Goal: Navigation & Orientation: Understand site structure

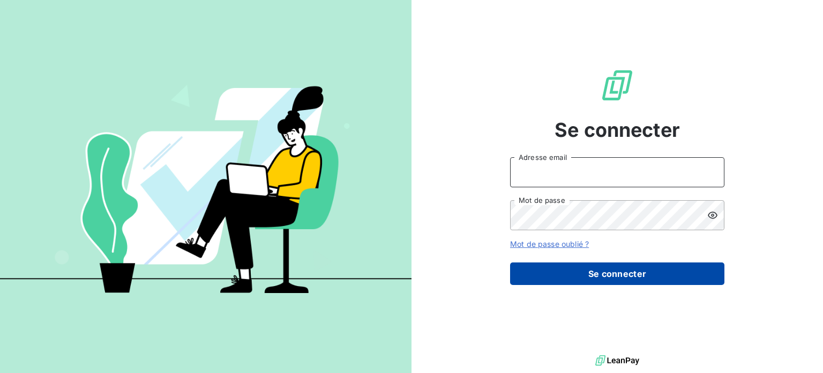
type input "[PERSON_NAME][EMAIL_ADDRESS][DOMAIN_NAME]"
click at [596, 275] on button "Se connecter" at bounding box center [617, 273] width 214 height 23
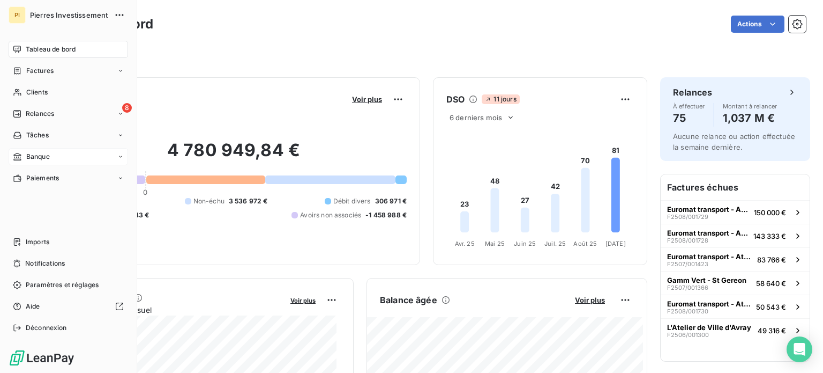
click at [63, 154] on div "Banque" at bounding box center [69, 156] width 120 height 17
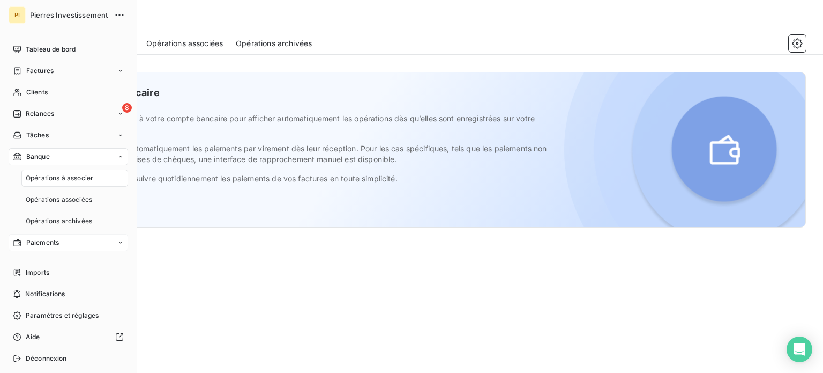
click at [43, 244] on span "Paiements" at bounding box center [42, 242] width 33 height 10
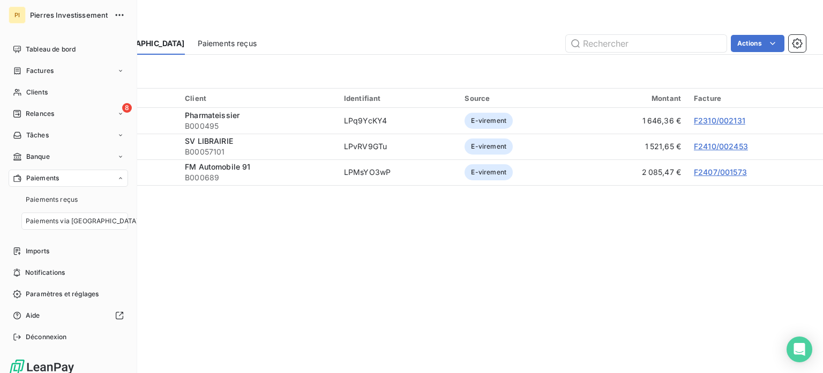
click at [13, 213] on div "Paiements reçus Paiements via [GEOGRAPHIC_DATA]" at bounding box center [69, 210] width 120 height 39
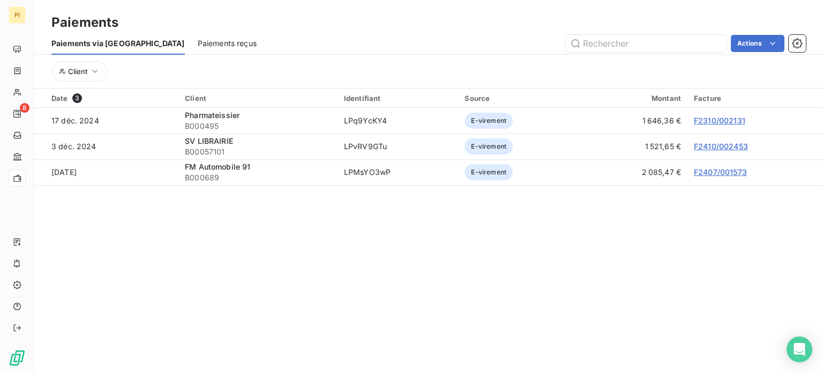
click at [572, 277] on section "Paiements Paiements via le Portail Paiements reçus Actions Client Date 3 Client…" at bounding box center [428, 186] width 789 height 373
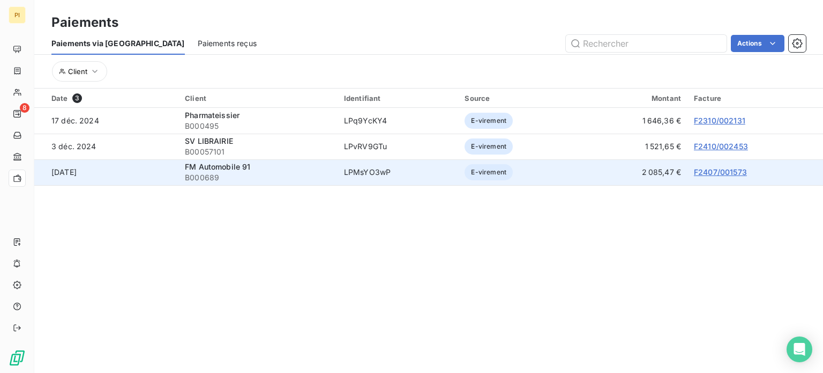
click at [726, 174] on link "F2407/001573" at bounding box center [720, 171] width 53 height 9
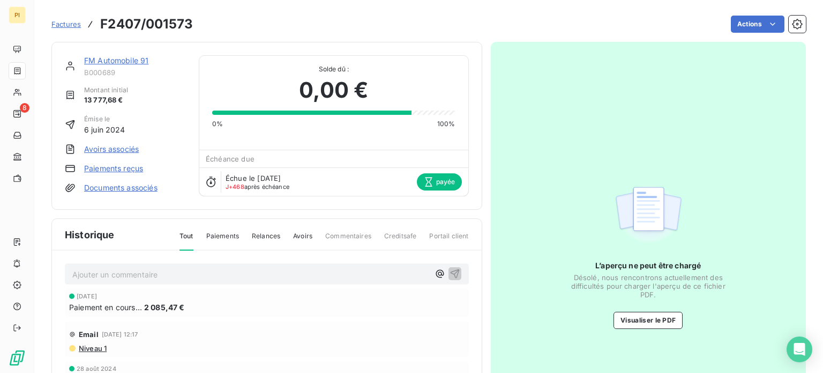
click at [224, 237] on span "Paiements" at bounding box center [222, 240] width 33 height 18
click at [269, 229] on div "Historique Tout Paiements Relances Avoirs Commentaires Creditsafe Portail client" at bounding box center [267, 235] width 430 height 32
click at [271, 242] on span "Relances" at bounding box center [266, 240] width 28 height 18
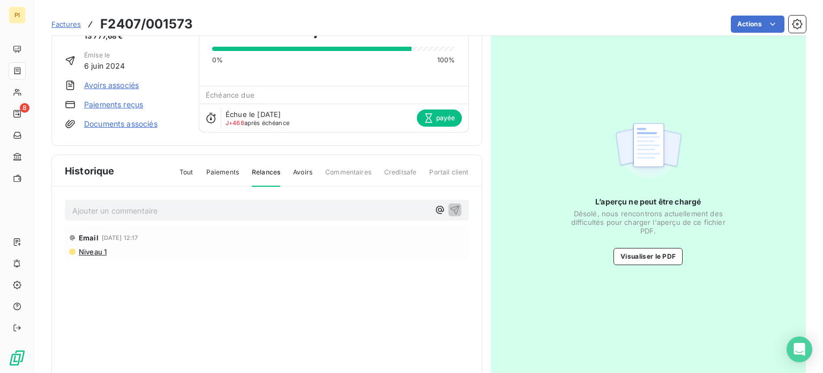
scroll to position [60, 0]
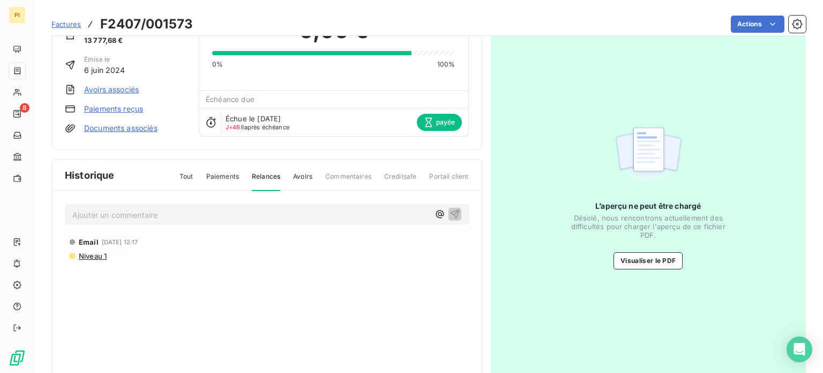
click at [228, 175] on span "Paiements" at bounding box center [222, 181] width 33 height 18
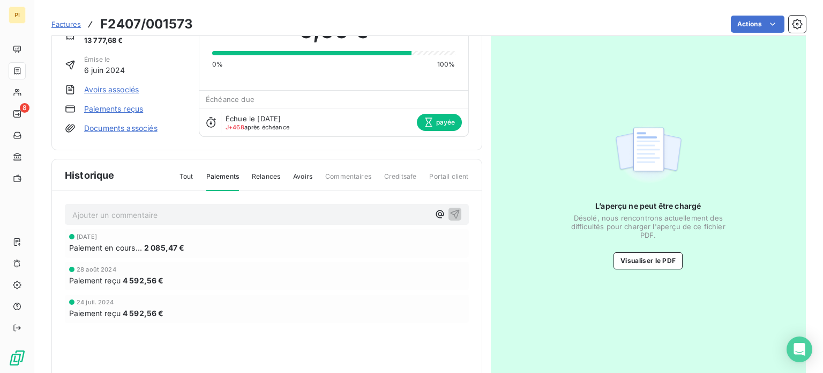
click at [190, 177] on span "Tout" at bounding box center [187, 181] width 14 height 18
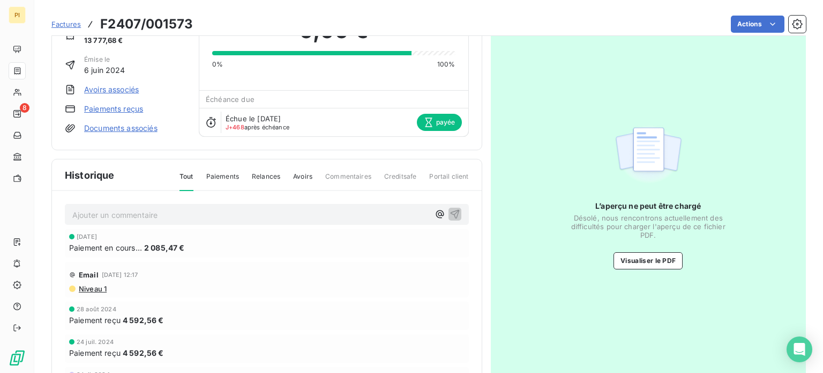
scroll to position [0, 0]
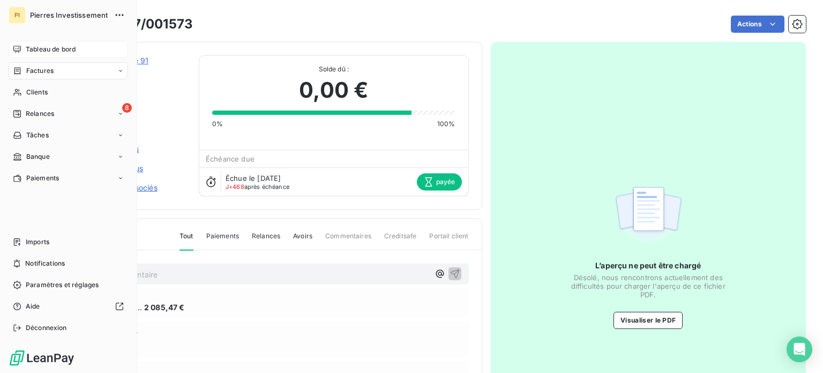
click at [55, 47] on span "Tableau de bord" at bounding box center [51, 49] width 50 height 10
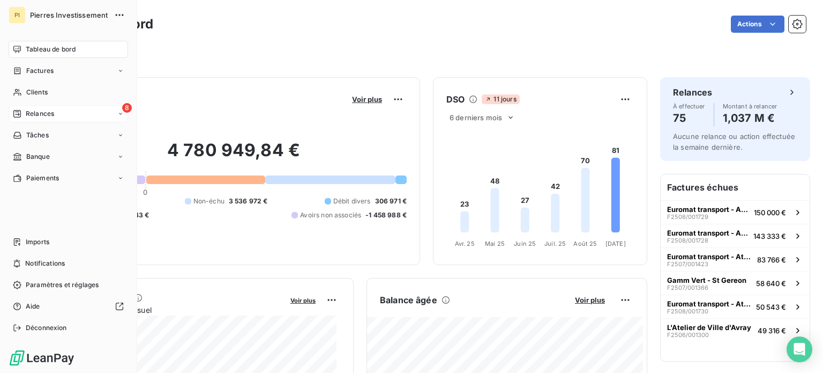
click at [122, 114] on icon at bounding box center [120, 113] width 6 height 6
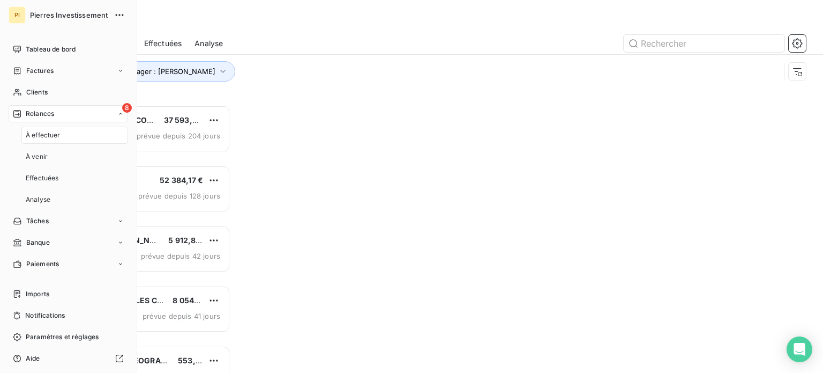
scroll to position [259, 170]
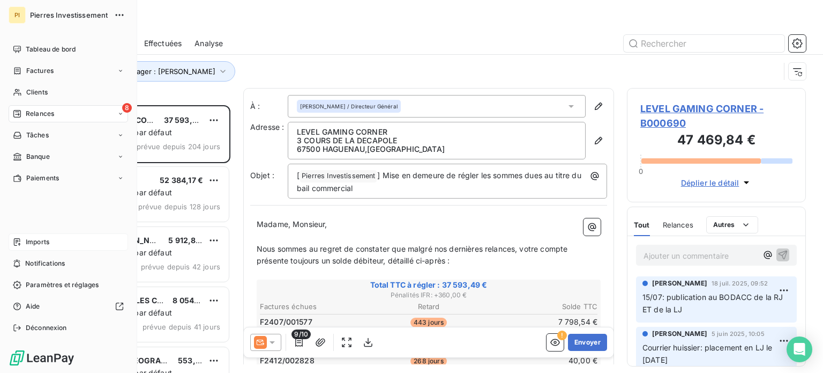
click at [64, 243] on div "Imports" at bounding box center [69, 241] width 120 height 17
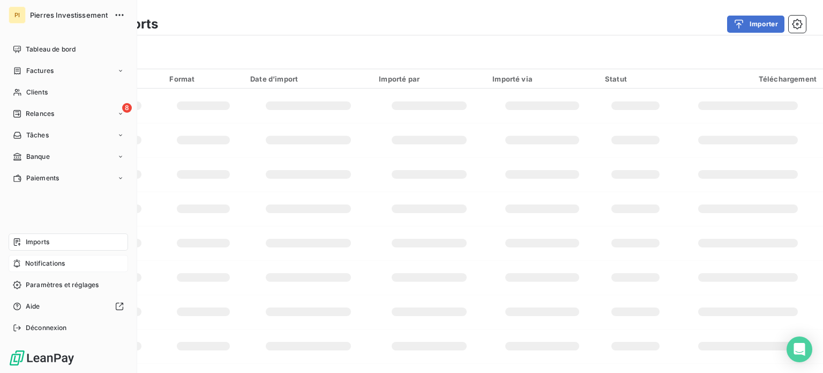
click at [51, 262] on span "Notifications" at bounding box center [45, 263] width 40 height 10
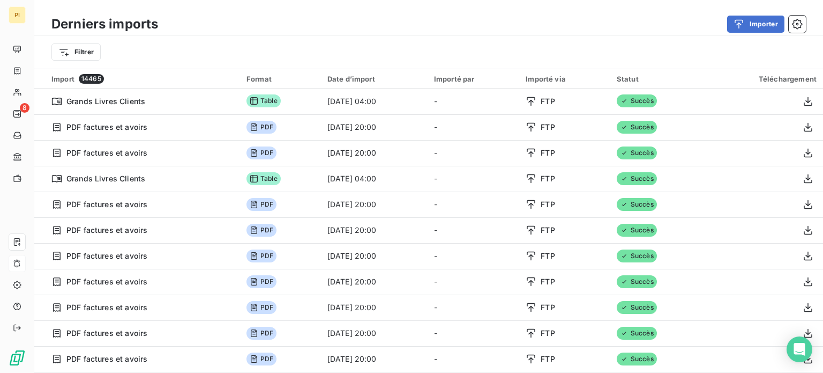
click at [412, 41] on div "Filtrer" at bounding box center [428, 51] width 789 height 33
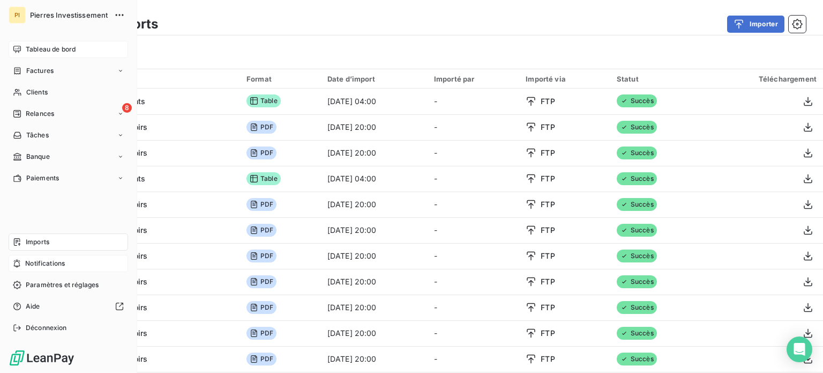
click at [44, 50] on span "Tableau de bord" at bounding box center [51, 49] width 50 height 10
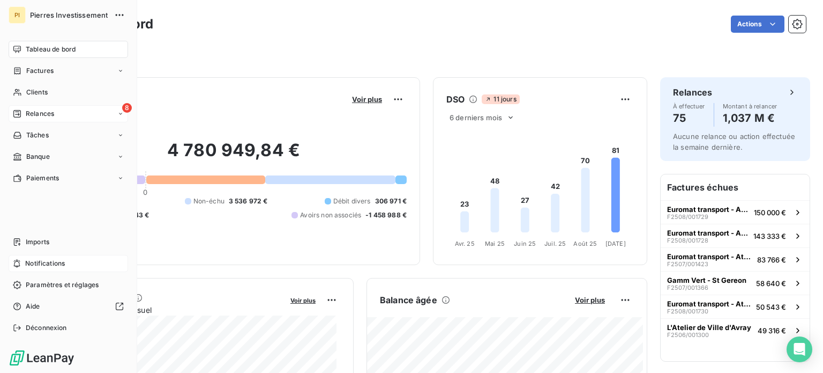
click at [51, 115] on span "Relances" at bounding box center [40, 114] width 28 height 10
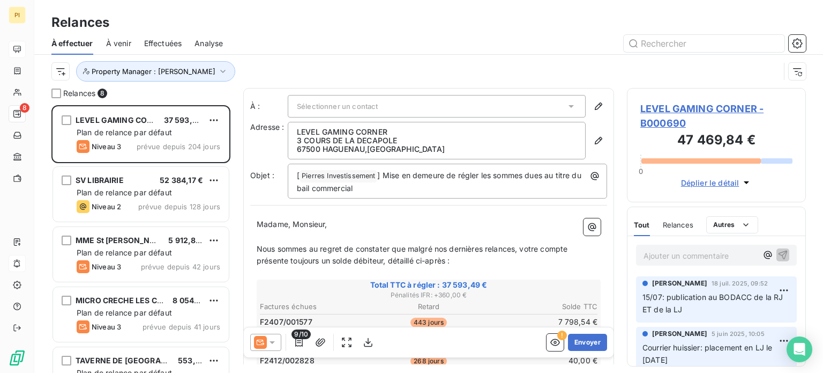
click at [281, 49] on div at bounding box center [521, 43] width 570 height 17
